Goal: Transaction & Acquisition: Purchase product/service

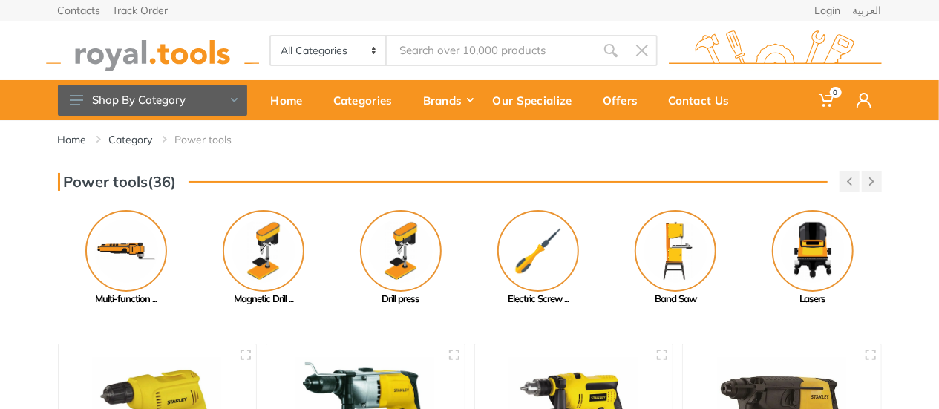
click at [195, 56] on img at bounding box center [152, 50] width 213 height 41
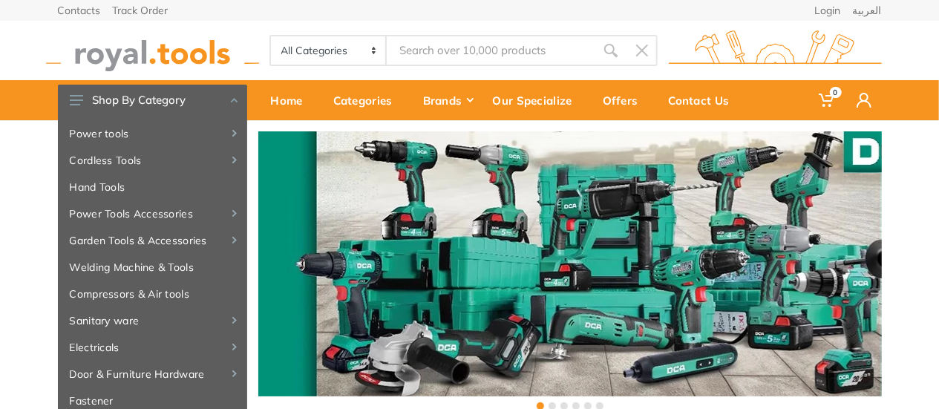
click at [490, 45] on input "Site search" at bounding box center [491, 50] width 208 height 31
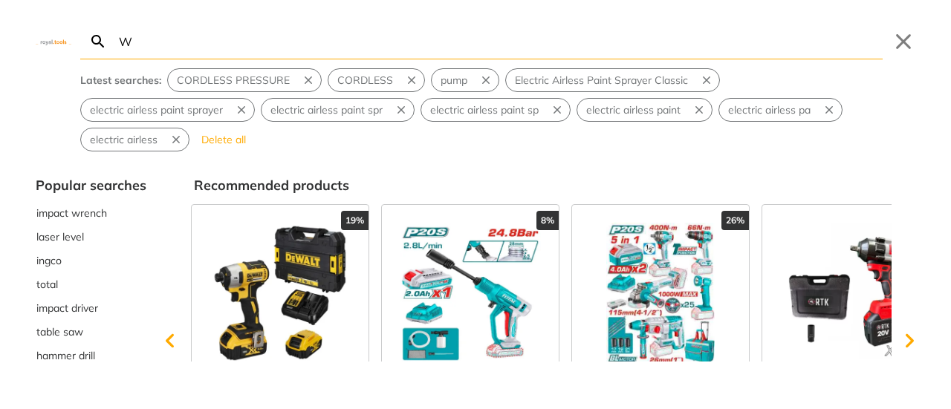
type input "WA"
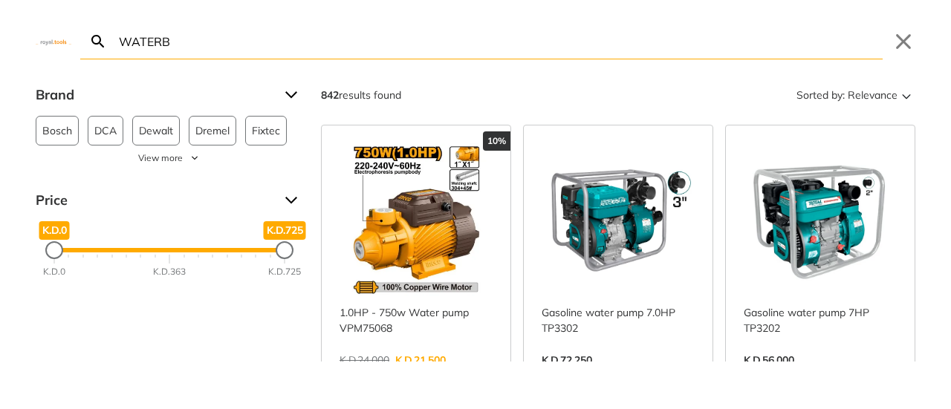
type input "WATERB"
click at [409, 376] on link "View more →" at bounding box center [415, 376] width 153 height 0
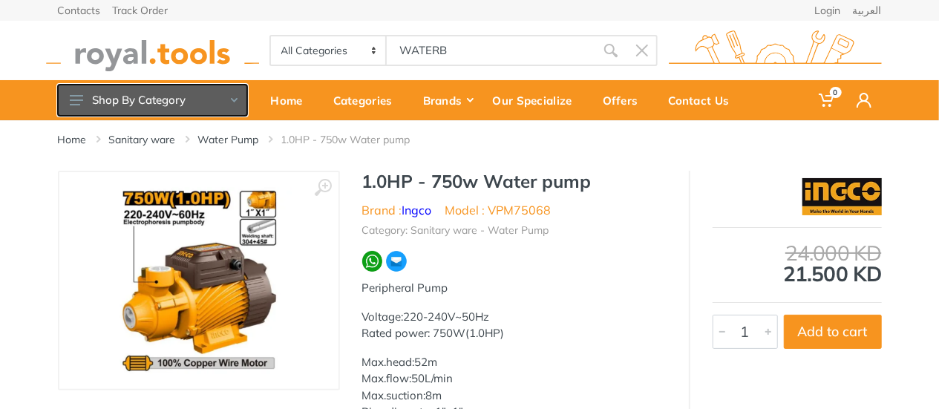
click at [178, 94] on button "Shop By Category" at bounding box center [152, 100] width 189 height 31
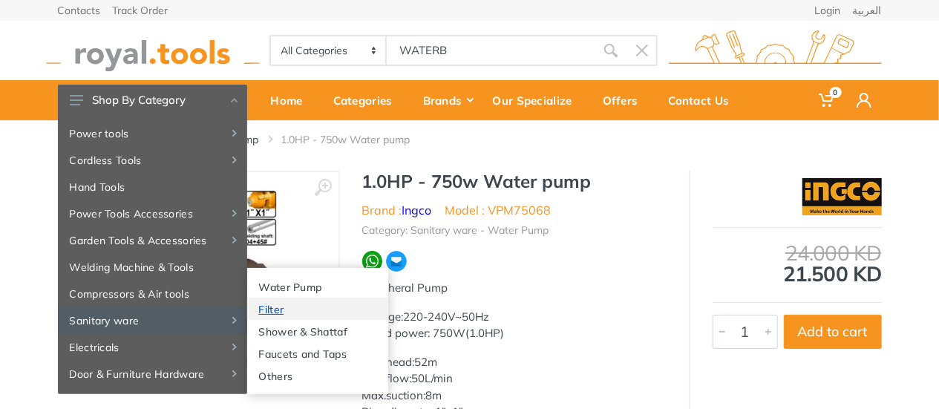
click at [307, 298] on link "Filter" at bounding box center [317, 309] width 141 height 22
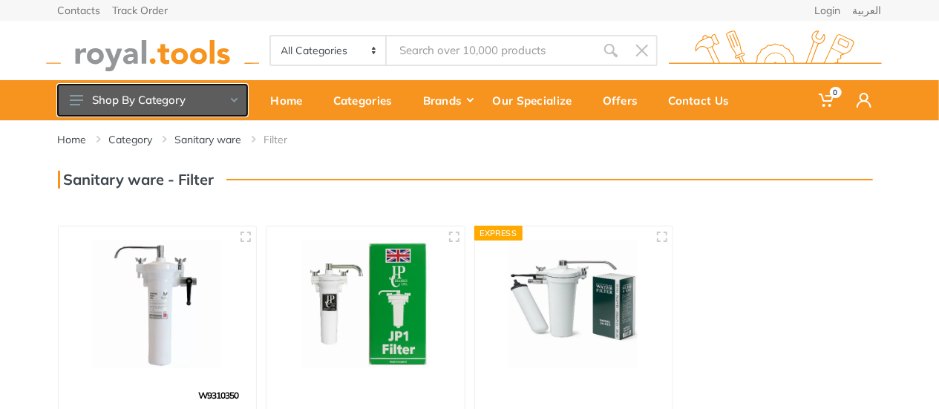
click at [190, 88] on button "Shop By Category" at bounding box center [152, 100] width 189 height 31
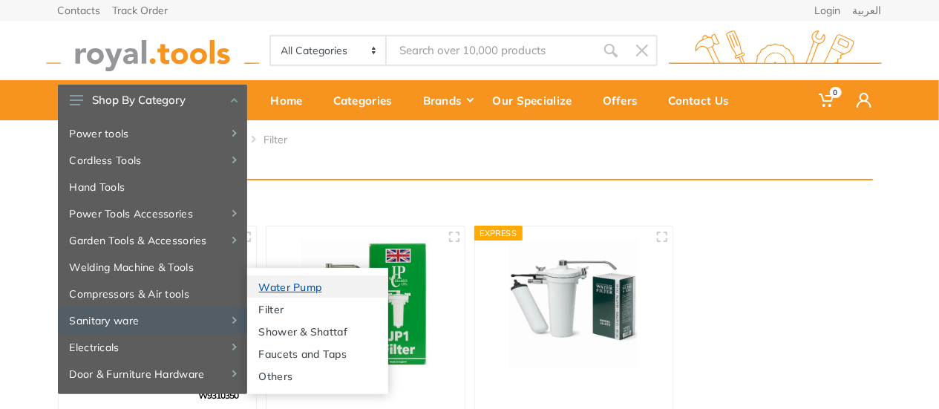
click at [275, 293] on link "Water Pump" at bounding box center [317, 287] width 141 height 22
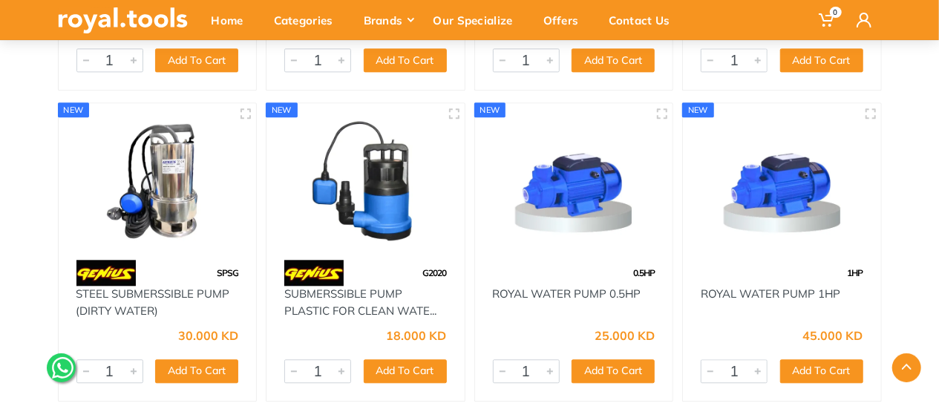
scroll to position [1708, 0]
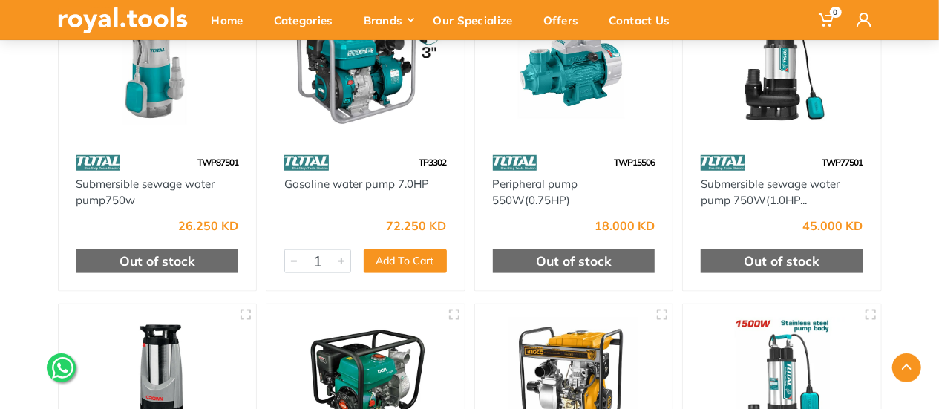
scroll to position [965, 0]
